Goal: Find specific page/section: Find specific page/section

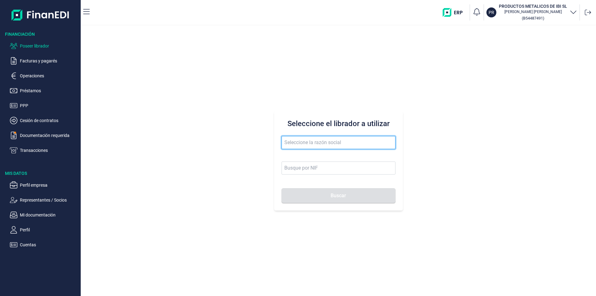
click at [290, 139] on input "text" at bounding box center [339, 142] width 114 height 13
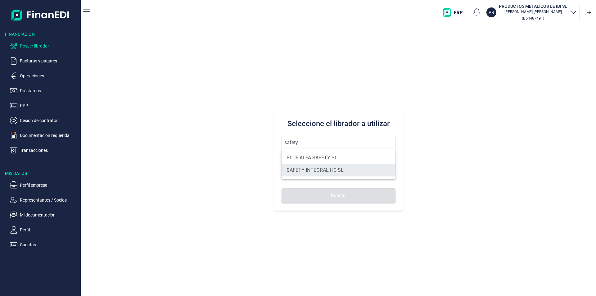
click at [310, 170] on li "SAFETY INTEGRAL HC SL" at bounding box center [339, 170] width 114 height 12
type input "SAFETY INTEGRAL HC SL"
type input "B02856698"
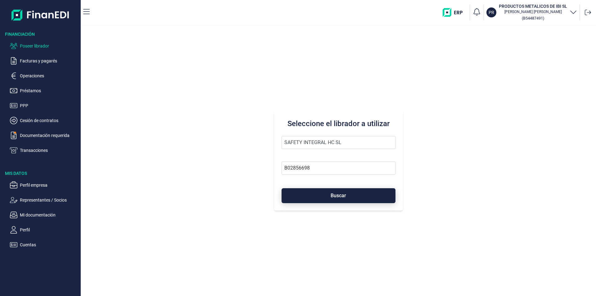
click at [337, 197] on span "Buscar" at bounding box center [339, 195] width 16 height 5
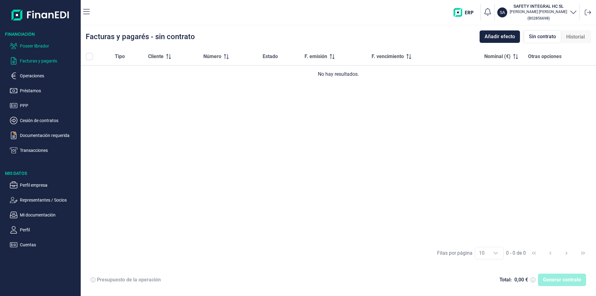
click at [43, 45] on p "Poseer librador" at bounding box center [49, 45] width 58 height 7
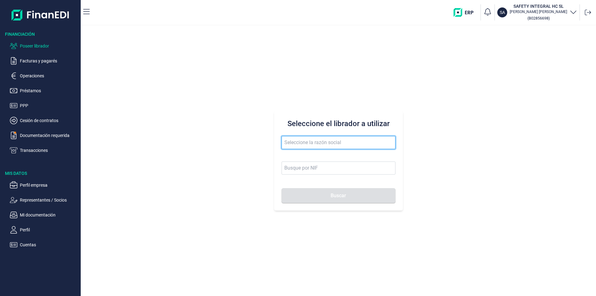
click at [294, 144] on input "text" at bounding box center [339, 142] width 114 height 13
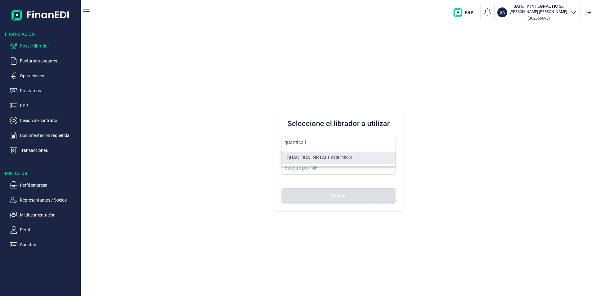
click at [316, 158] on li "QUANTICA INSTALLACIONS SL" at bounding box center [339, 158] width 114 height 12
type input "QUANTICA INSTALLACIONS SL"
type input "B67423871"
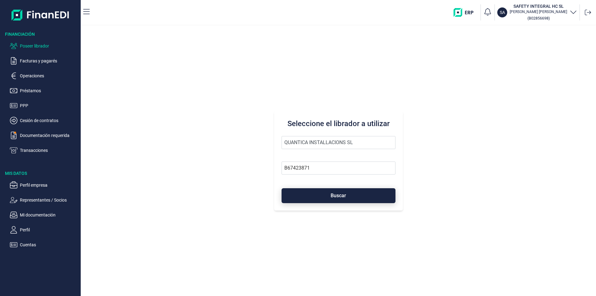
click at [318, 198] on button "Buscar" at bounding box center [339, 195] width 114 height 15
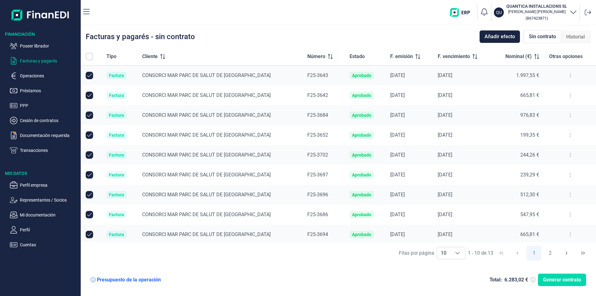
checkbox input "true"
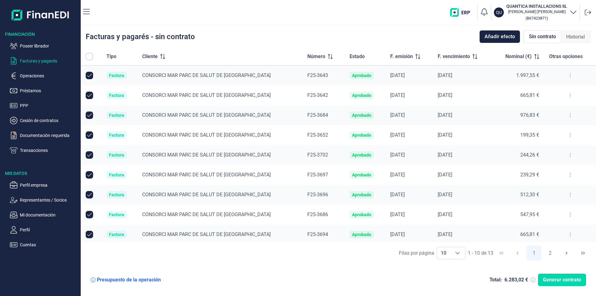
checkbox input "true"
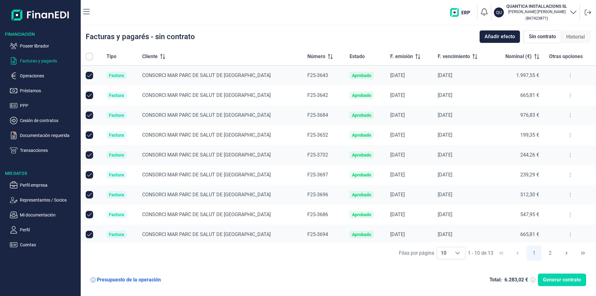
checkbox input "true"
click at [43, 46] on p "Poseer librador" at bounding box center [49, 45] width 58 height 7
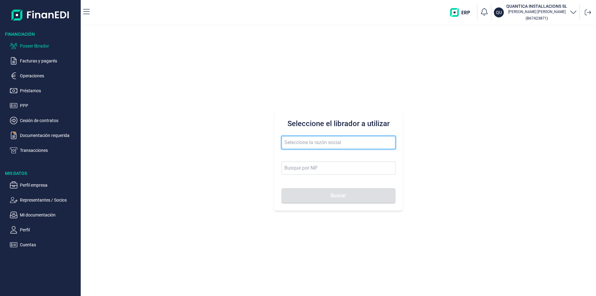
click at [296, 142] on input "text" at bounding box center [339, 142] width 114 height 13
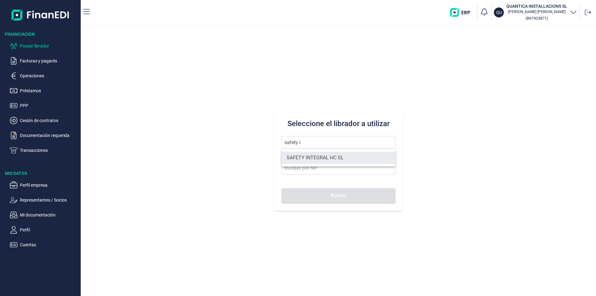
click at [335, 159] on li "SAFETY INTEGRAL HC SL" at bounding box center [339, 158] width 114 height 12
type input "SAFETY INTEGRAL HC SL"
type input "B02856698"
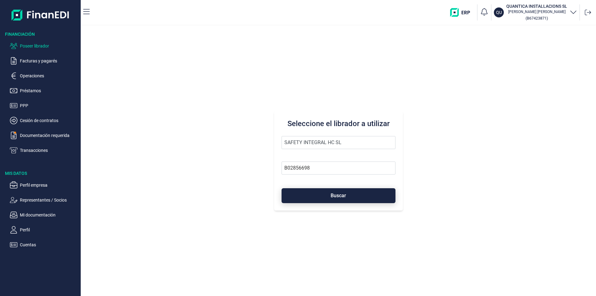
click at [327, 192] on button "Buscar" at bounding box center [339, 195] width 114 height 15
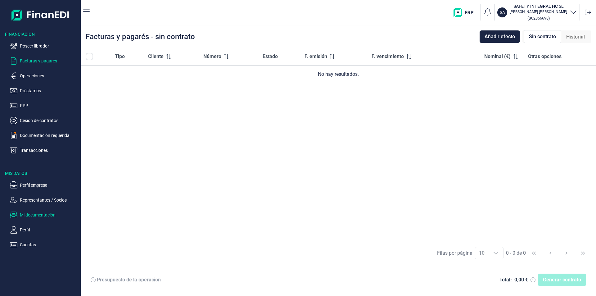
click at [38, 217] on p "Mi documentación" at bounding box center [49, 214] width 58 height 7
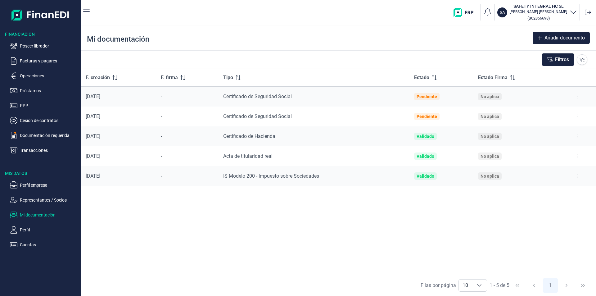
click at [405, 237] on div "F. creación F. firma Tipo Estado Estado Firma [DATE] - Certificado de Seguridad…" at bounding box center [338, 172] width 515 height 206
